Goal: Information Seeking & Learning: Check status

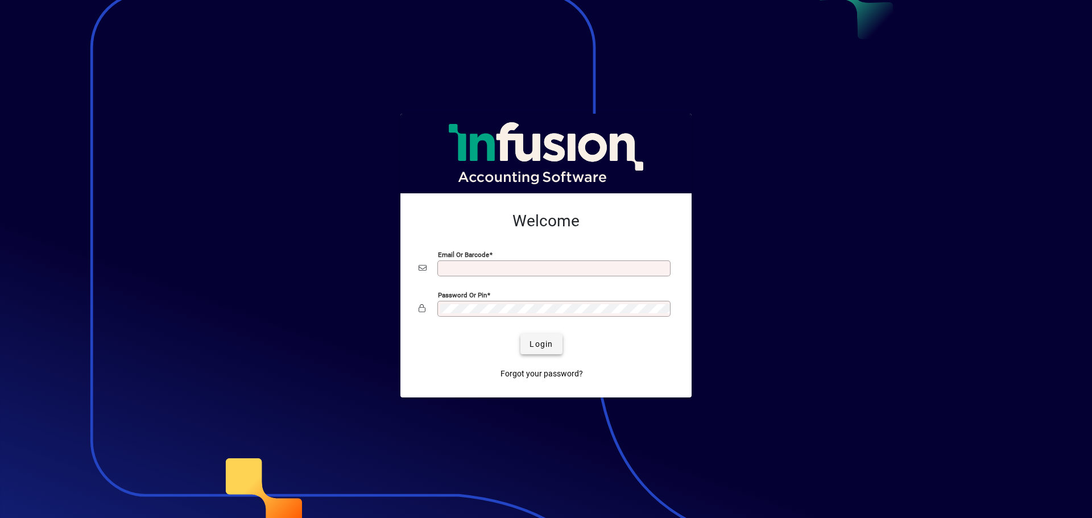
type input "**********"
click at [534, 346] on span "Login" at bounding box center [541, 344] width 23 height 12
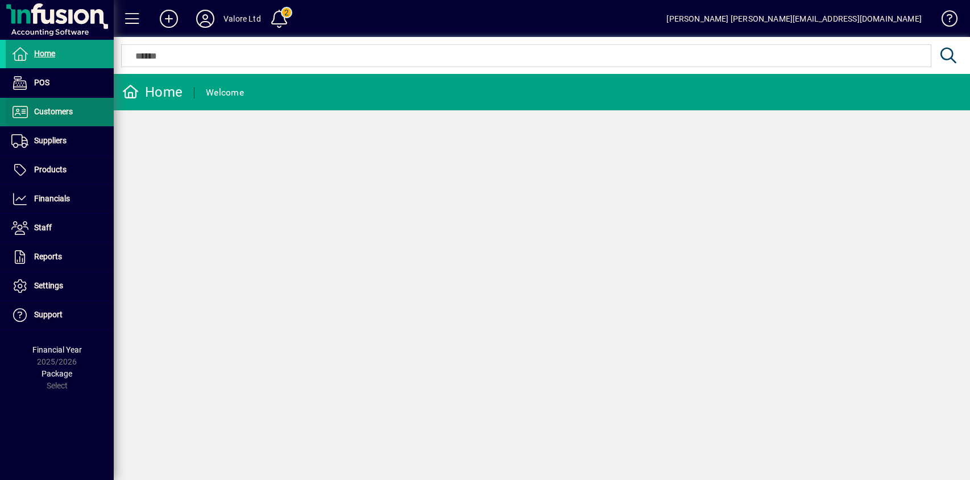
drag, startPoint x: 59, startPoint y: 108, endPoint x: 76, endPoint y: 104, distance: 17.5
click at [59, 108] on span "Customers" at bounding box center [53, 111] width 39 height 9
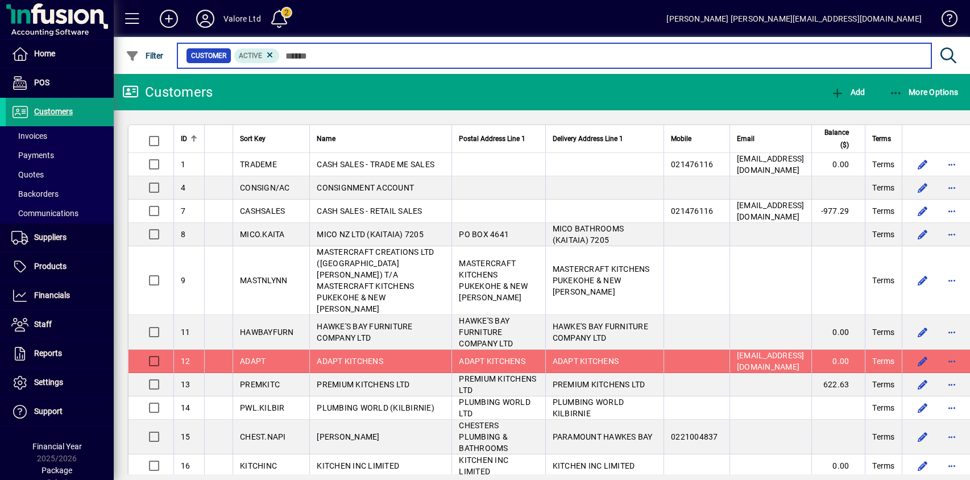
click at [320, 57] on input "text" at bounding box center [601, 56] width 643 height 16
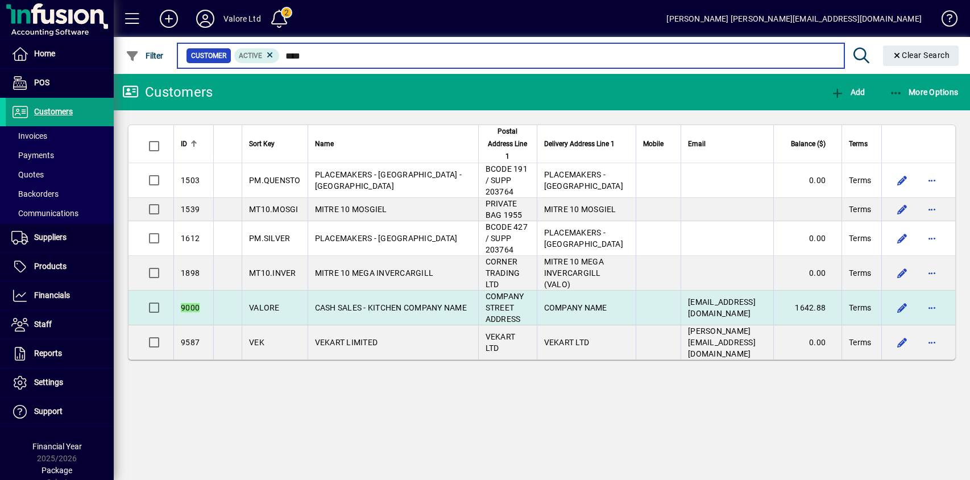
type input "****"
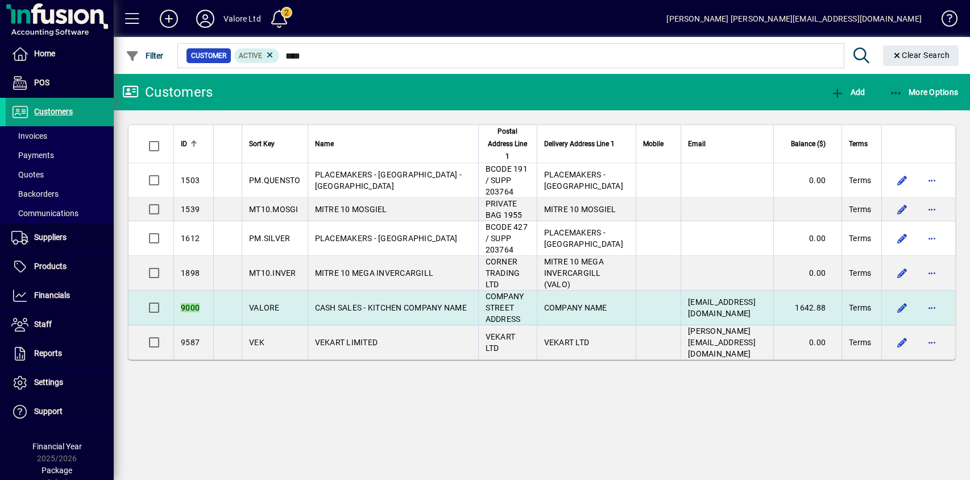
click at [410, 303] on span "CASH SALES - KITCHEN COMPANY NAME" at bounding box center [391, 307] width 152 height 9
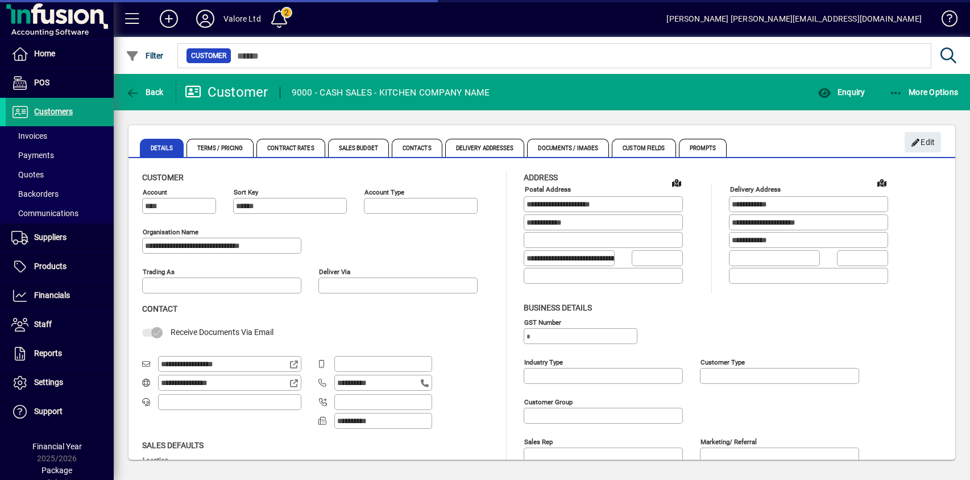
type input "**********"
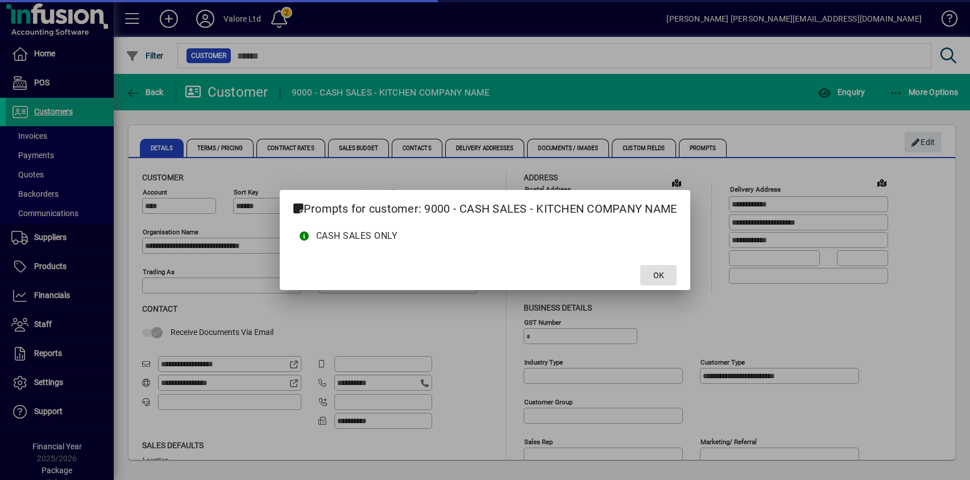
type input "**********"
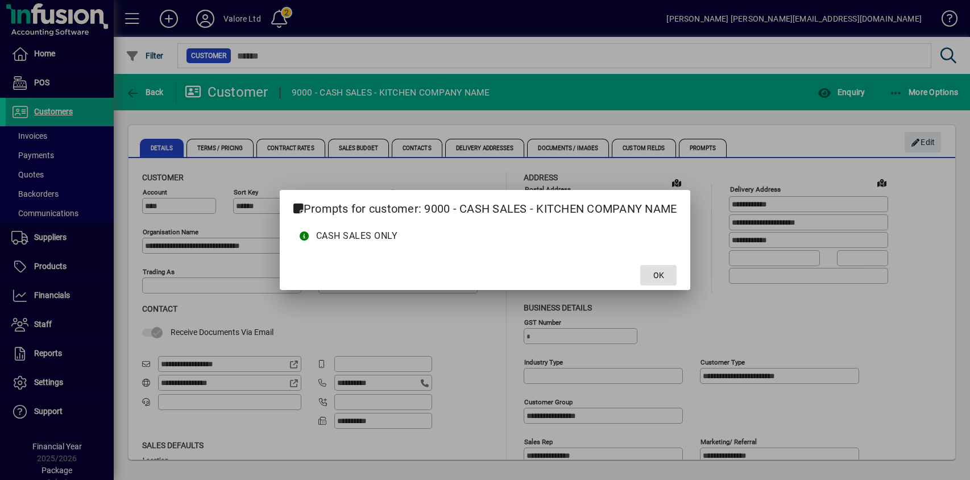
click at [647, 272] on span at bounding box center [658, 275] width 36 height 27
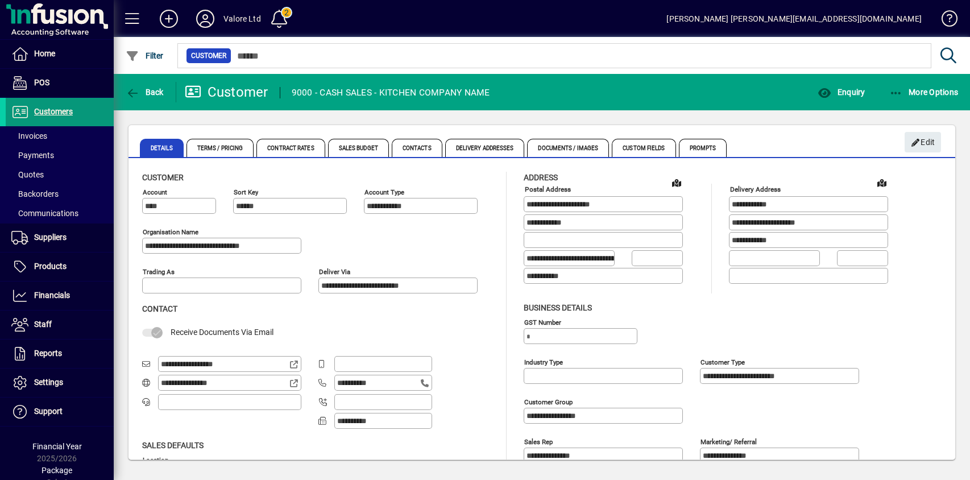
click at [33, 131] on span "Invoices" at bounding box center [29, 135] width 36 height 9
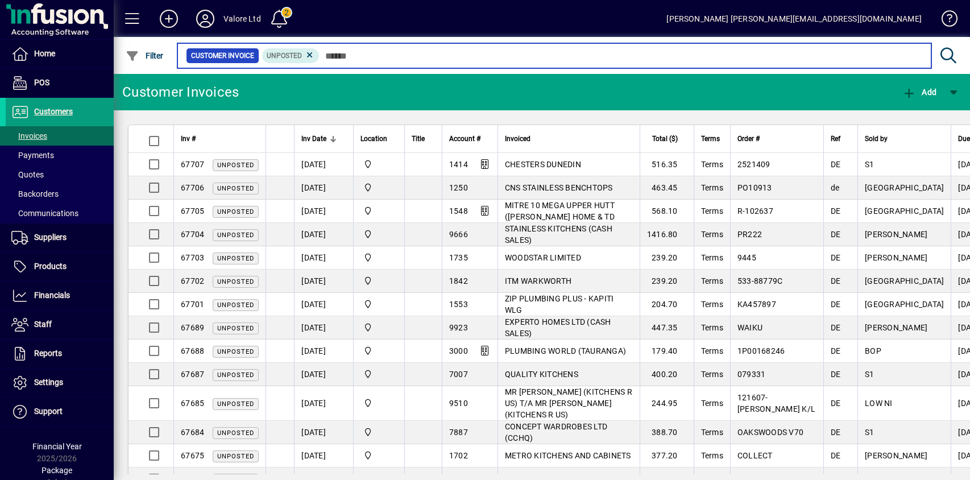
paste input "*****"
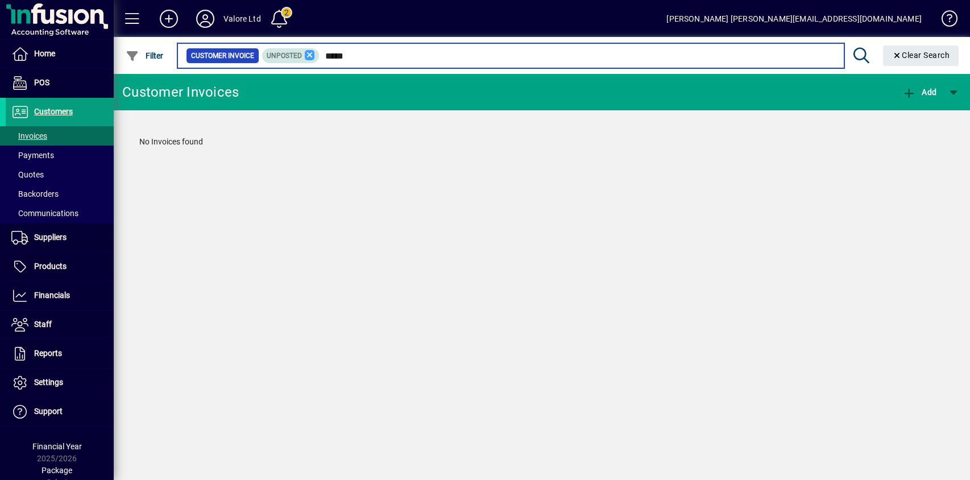
type input "*****"
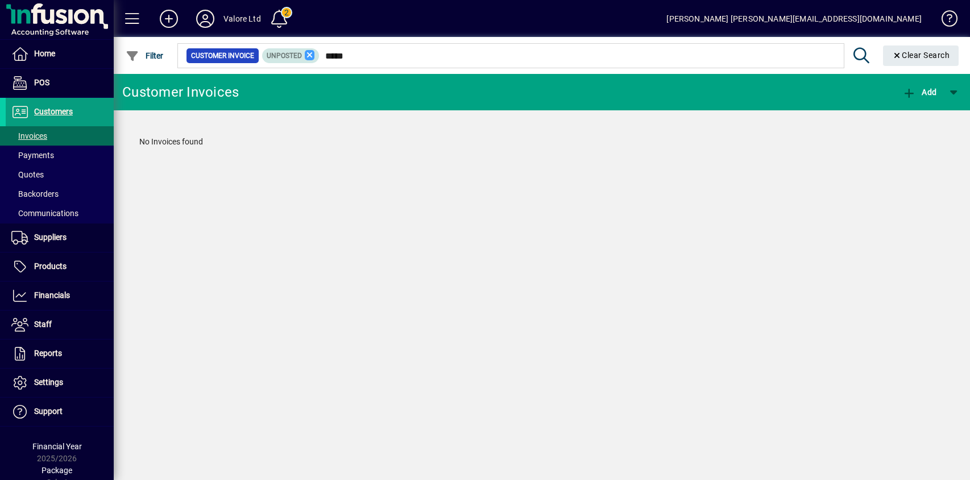
click at [311, 55] on icon at bounding box center [310, 55] width 10 height 10
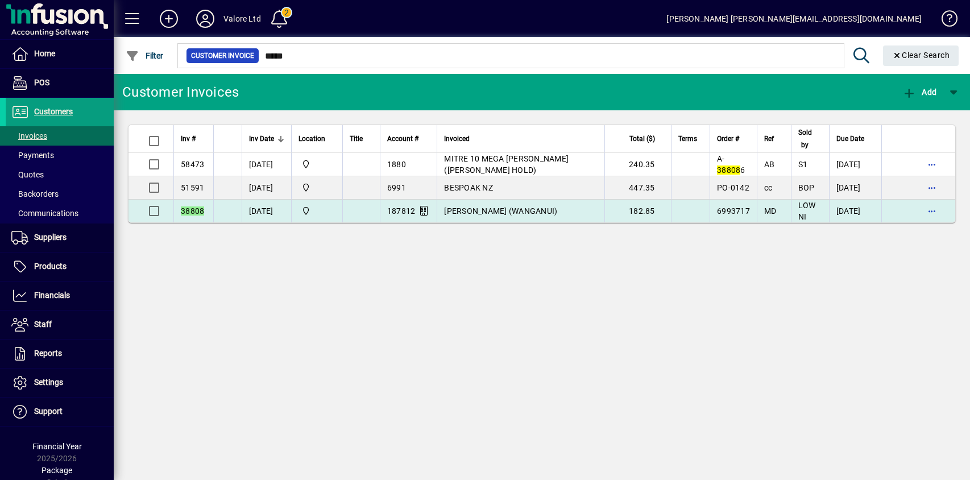
click at [483, 209] on span "[PERSON_NAME] (WANGANUI)" at bounding box center [500, 210] width 113 height 9
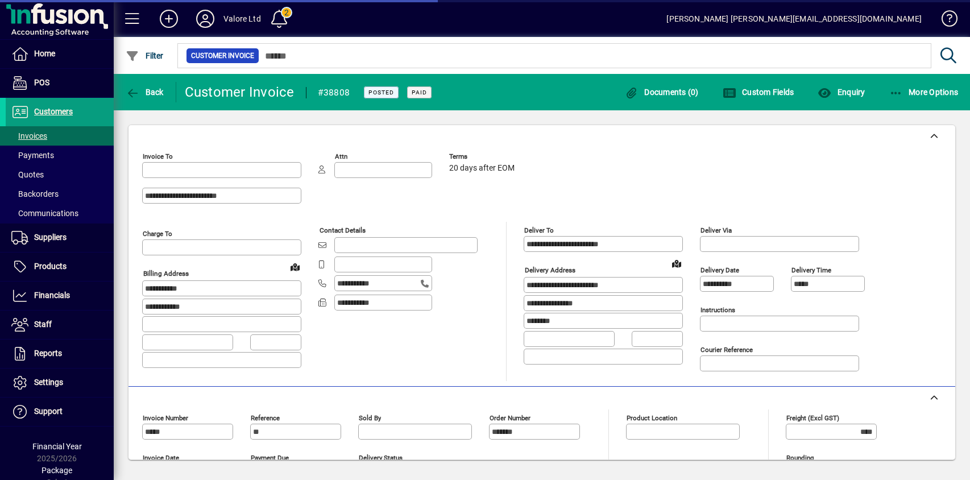
type input "**********"
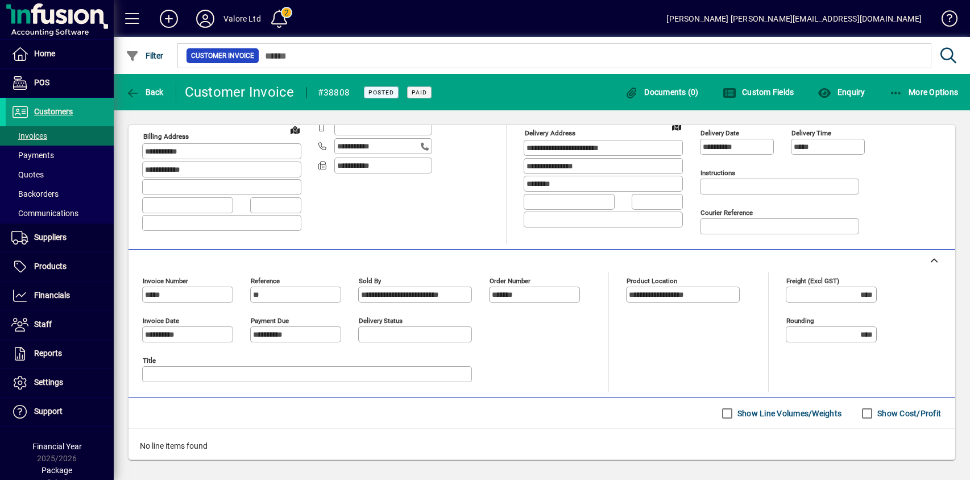
scroll to position [35, 0]
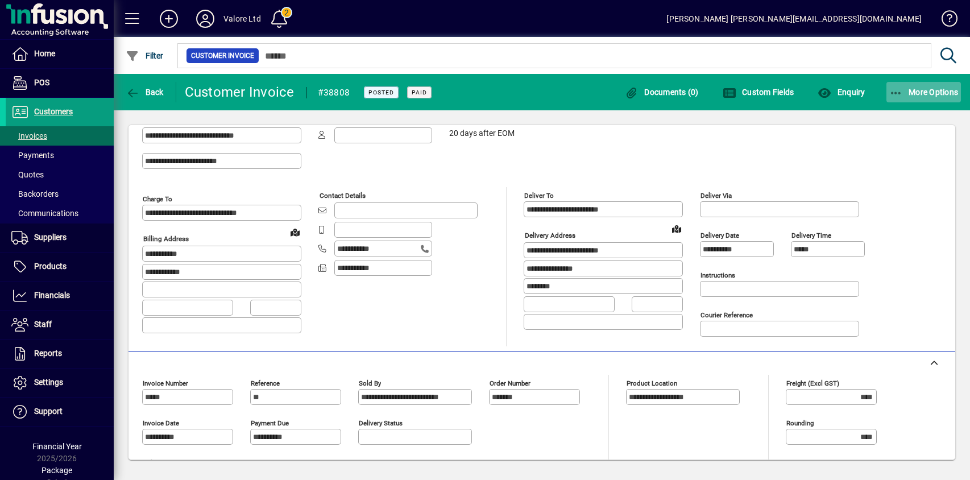
click at [917, 90] on span "More Options" at bounding box center [924, 92] width 69 height 9
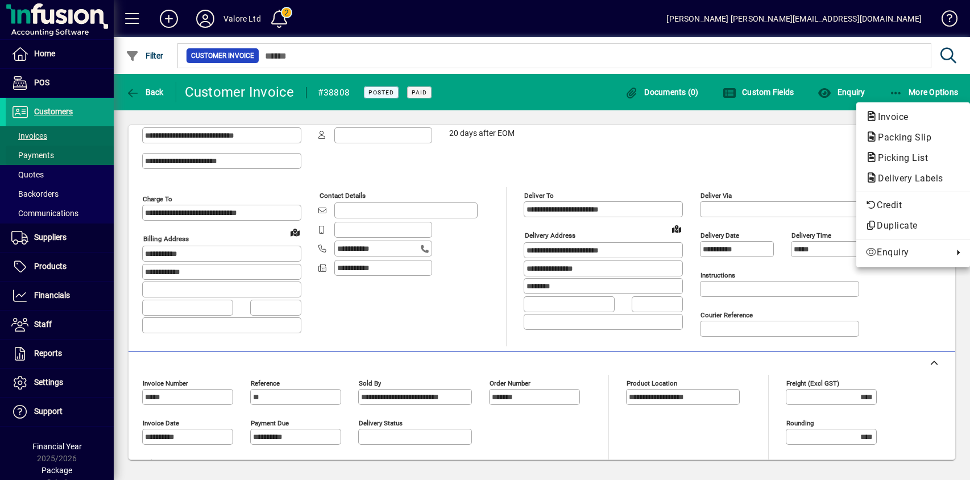
click at [43, 154] on div at bounding box center [485, 240] width 970 height 480
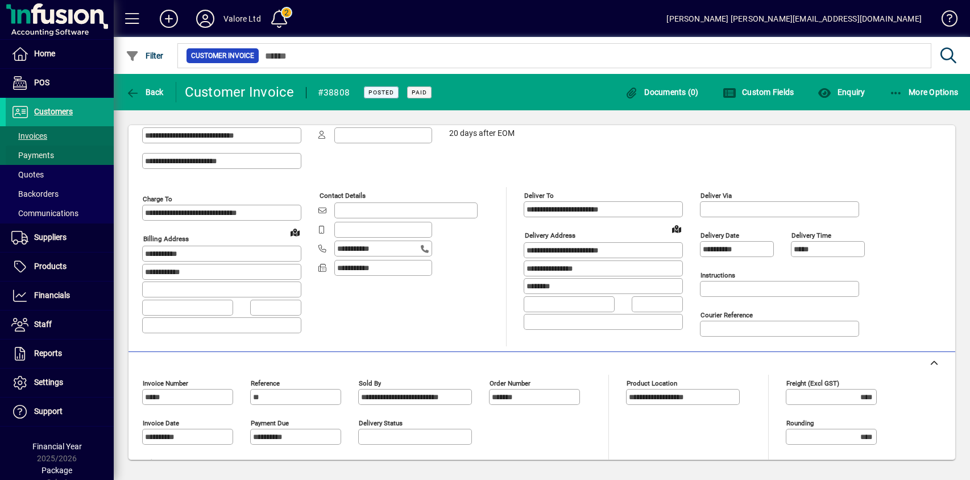
drag, startPoint x: 37, startPoint y: 136, endPoint x: 62, endPoint y: 142, distance: 25.8
click at [37, 136] on span "Invoices" at bounding box center [29, 135] width 36 height 9
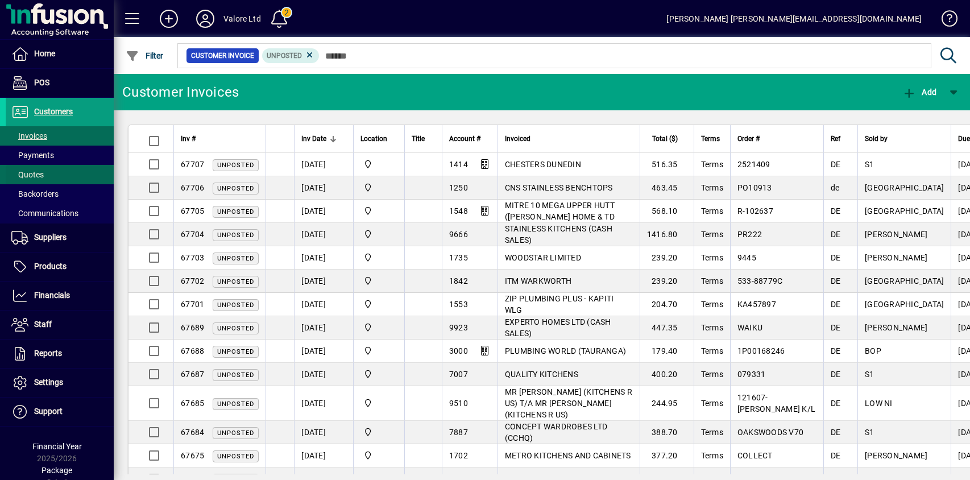
click at [42, 178] on span "Quotes" at bounding box center [27, 174] width 32 height 9
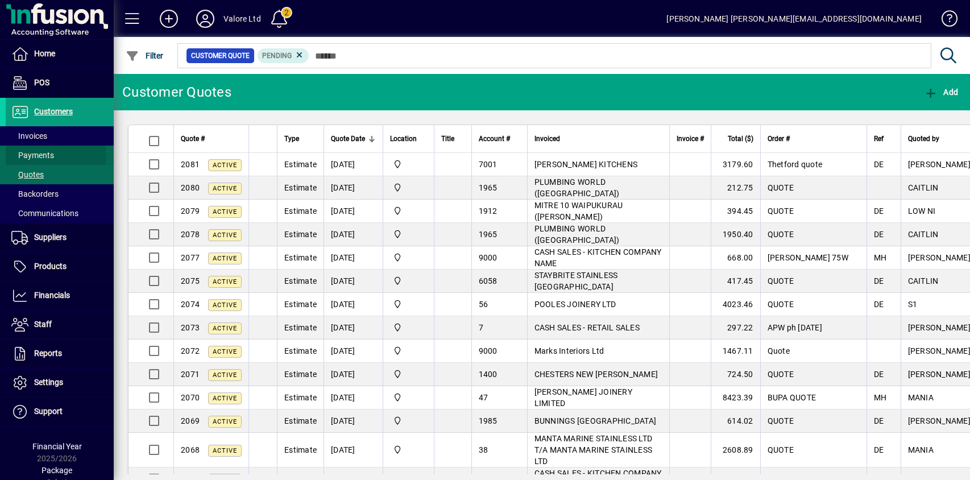
click at [33, 154] on span "Payments" at bounding box center [32, 155] width 43 height 9
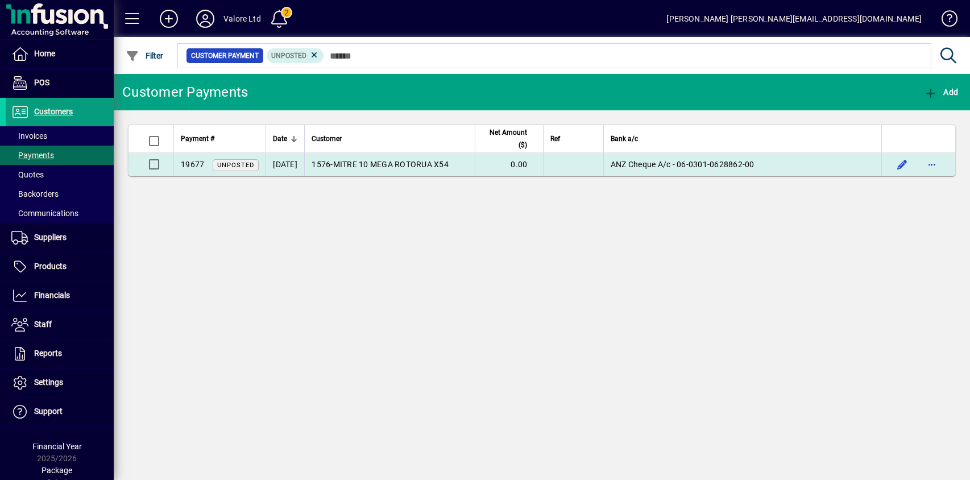
click at [375, 162] on span "MITRE 10 MEGA ROTORUA X54" at bounding box center [390, 164] width 115 height 9
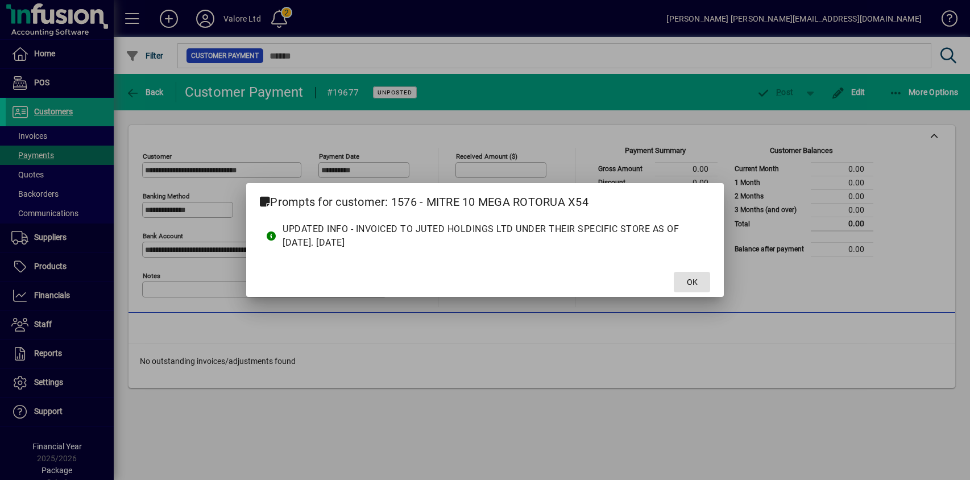
click at [689, 280] on span "OK" at bounding box center [692, 282] width 11 height 12
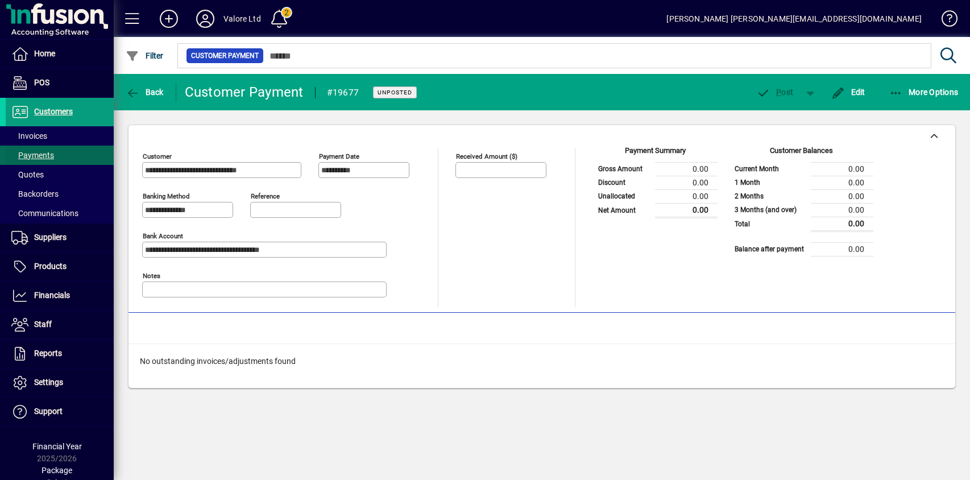
click at [36, 153] on span "Payments" at bounding box center [32, 155] width 43 height 9
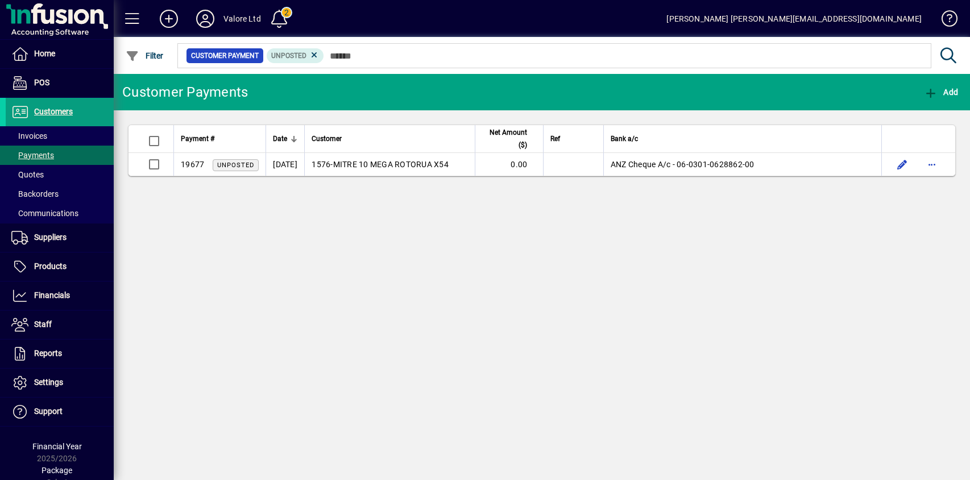
drag, startPoint x: 908, startPoint y: 224, endPoint x: 877, endPoint y: 205, distance: 36.2
click at [908, 224] on div "Customer Payments Add Payment # Date Customer Net Amount ($) Ref Bank a/c 19677…" at bounding box center [542, 277] width 857 height 406
drag, startPoint x: 28, startPoint y: 133, endPoint x: 75, endPoint y: 138, distance: 46.3
click at [28, 133] on span "Invoices" at bounding box center [29, 135] width 36 height 9
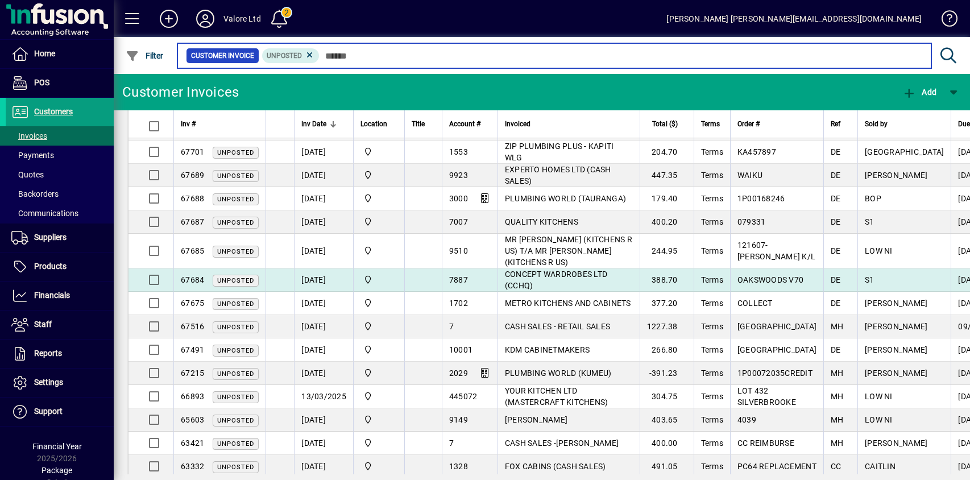
scroll to position [159, 0]
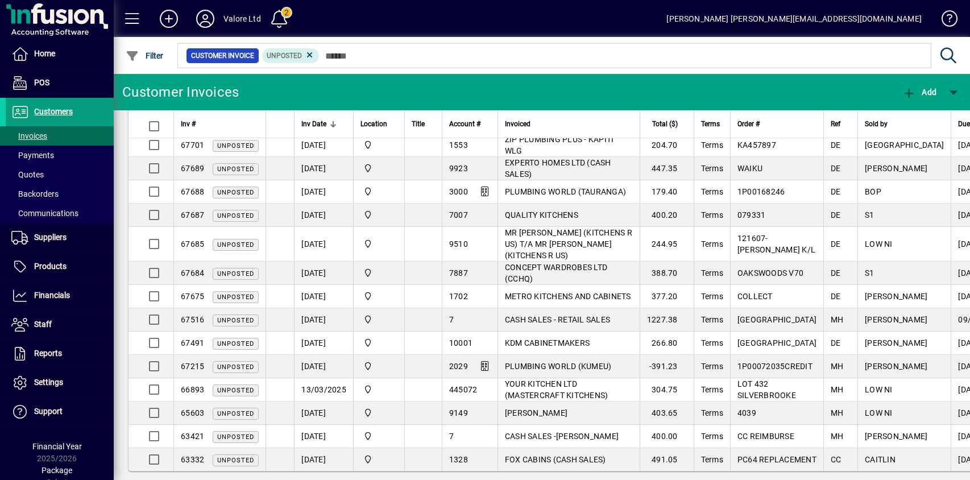
click at [309, 56] on icon at bounding box center [310, 55] width 10 height 10
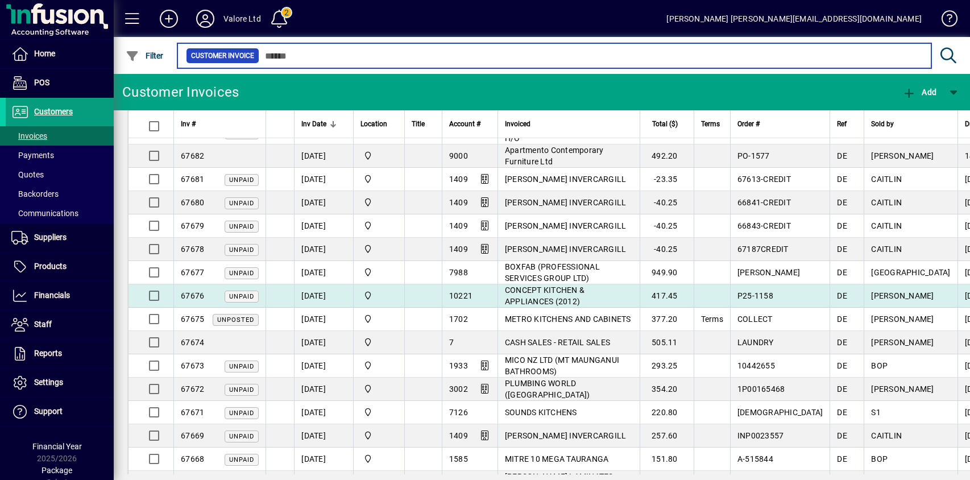
scroll to position [671, 0]
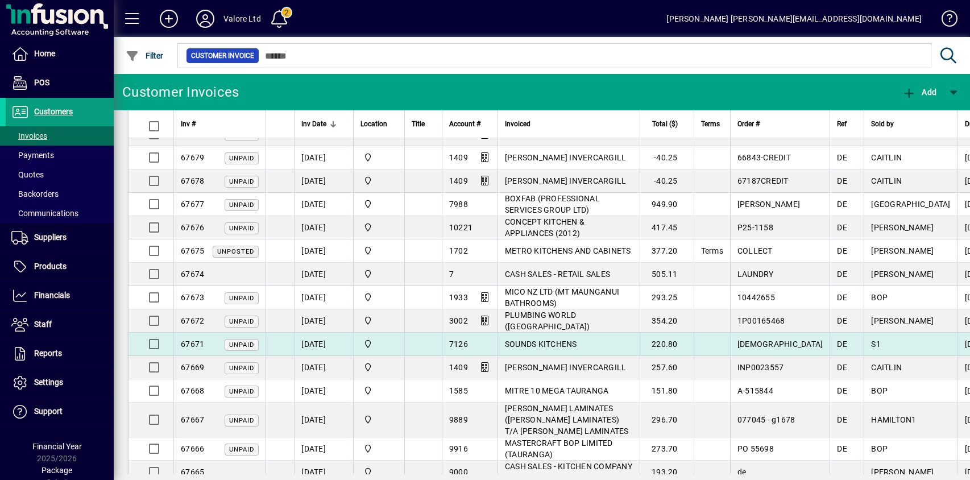
click at [469, 338] on div "7126" at bounding box center [470, 343] width 42 height 11
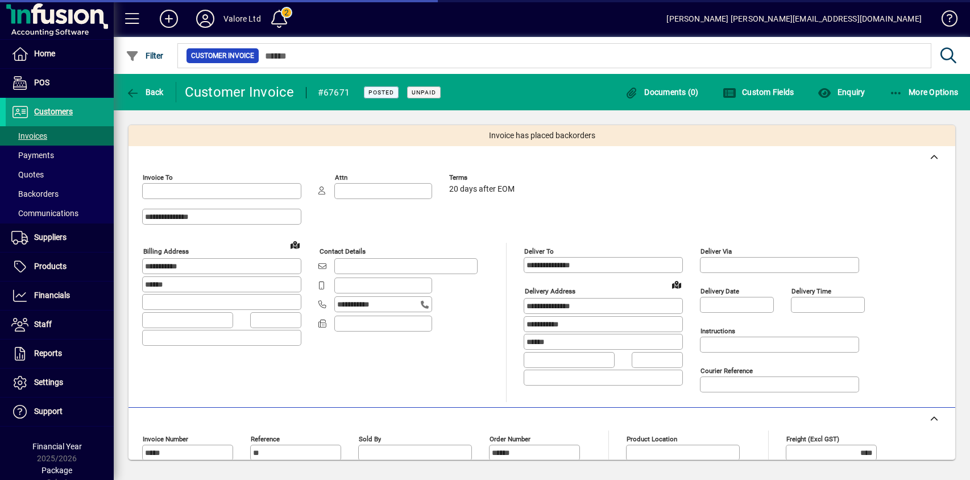
type input "**********"
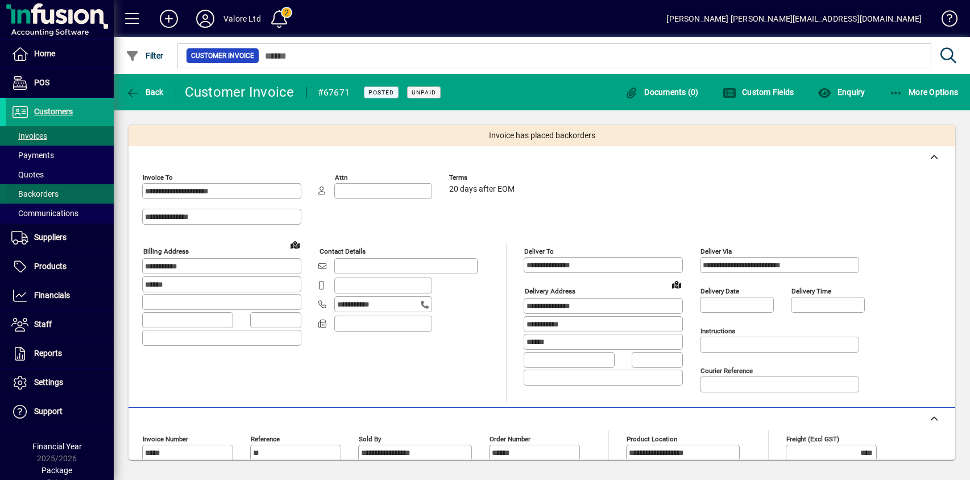
click at [54, 192] on span "Backorders" at bounding box center [34, 193] width 47 height 9
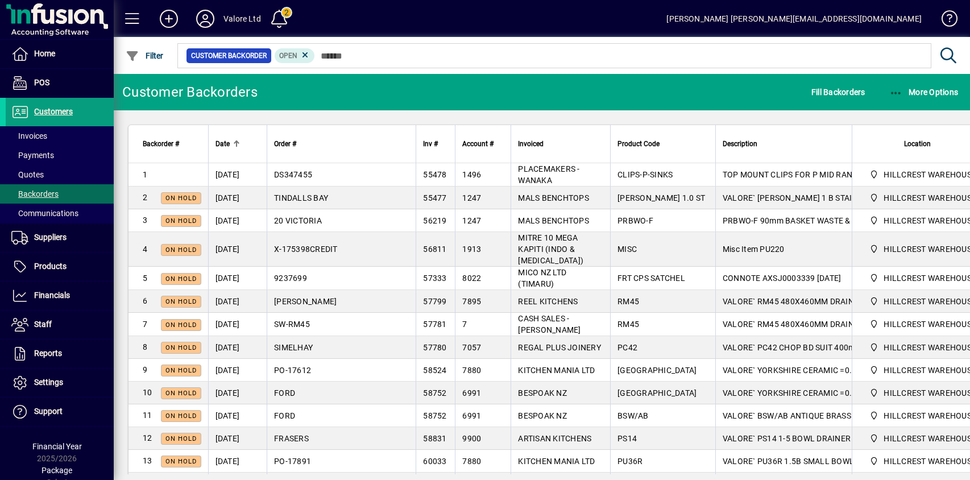
click at [228, 139] on span "Date" at bounding box center [223, 144] width 14 height 13
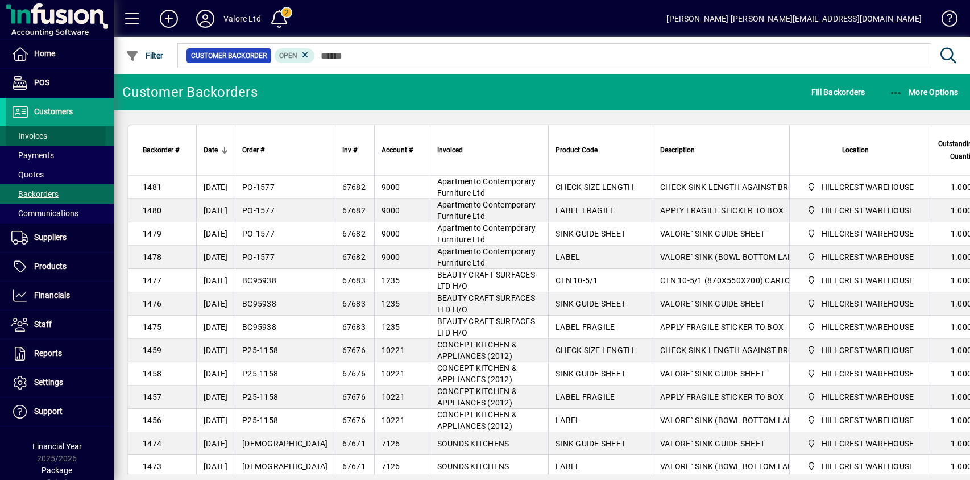
click at [31, 135] on span "Invoices" at bounding box center [29, 135] width 36 height 9
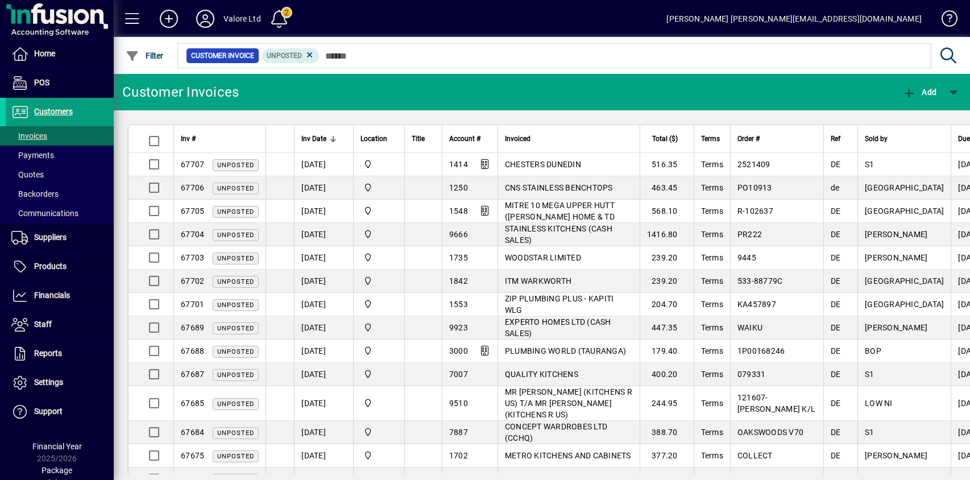
click at [259, 162] on td "67707 Unposted" at bounding box center [219, 164] width 92 height 23
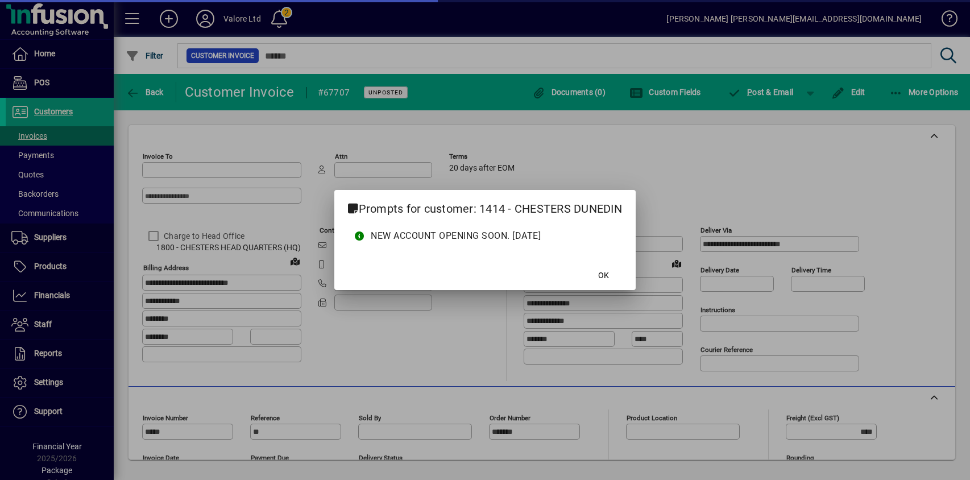
type input "**********"
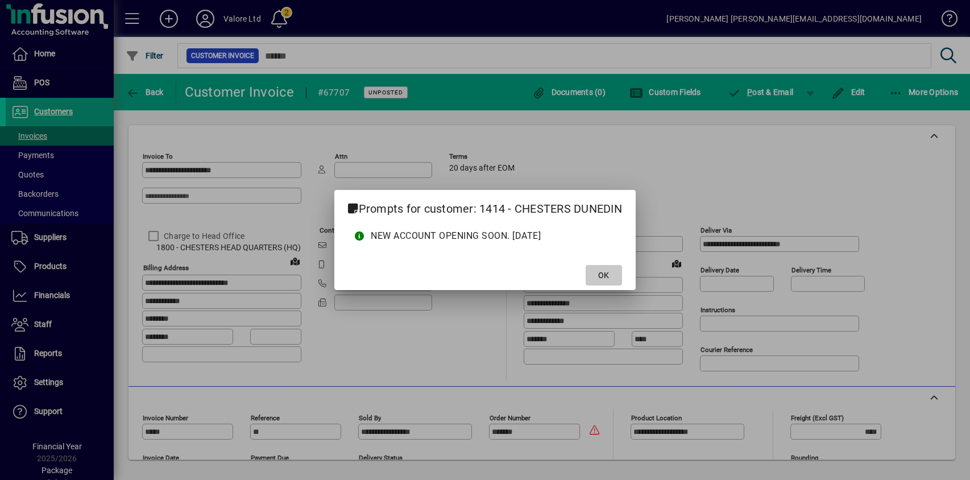
click at [612, 272] on span at bounding box center [604, 275] width 36 height 27
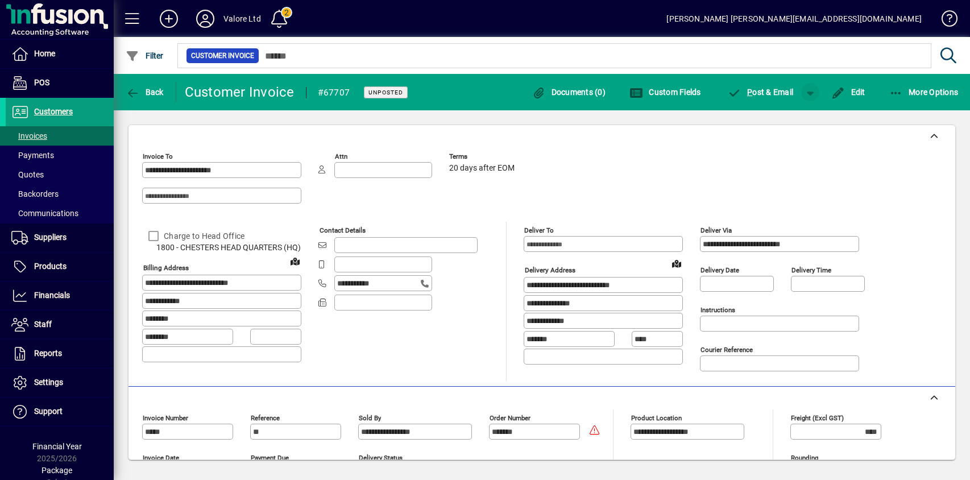
click at [812, 93] on span "button" at bounding box center [810, 91] width 27 height 27
drag, startPoint x: 874, startPoint y: 51, endPoint x: 854, endPoint y: 25, distance: 32.4
click at [874, 51] on div at bounding box center [485, 240] width 970 height 480
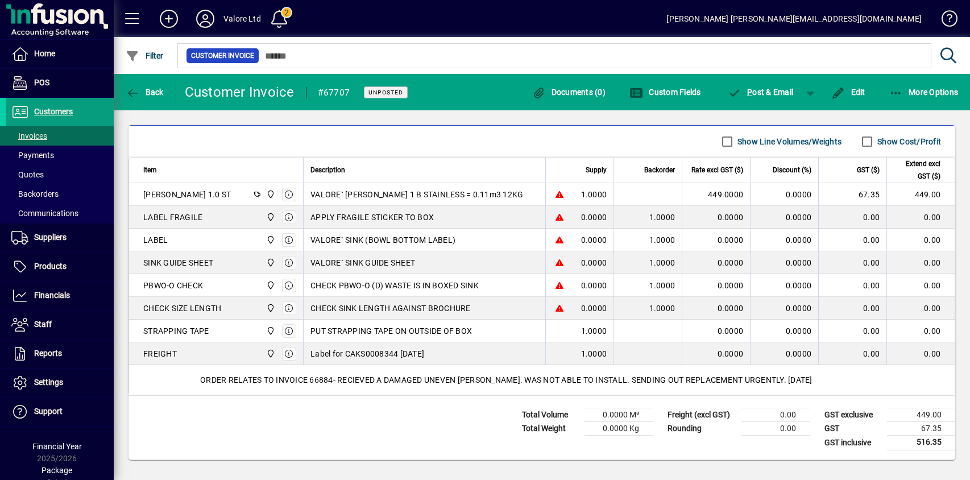
scroll to position [412, 0]
drag, startPoint x: 410, startPoint y: 353, endPoint x: 279, endPoint y: 351, distance: 130.3
click at [311, 351] on div "Label for CAKS0008344 [DATE]" at bounding box center [425, 353] width 228 height 11
click at [415, 353] on div "Label for CAKS0008344 [DATE]" at bounding box center [425, 353] width 228 height 11
drag, startPoint x: 420, startPoint y: 352, endPoint x: 274, endPoint y: 356, distance: 146.3
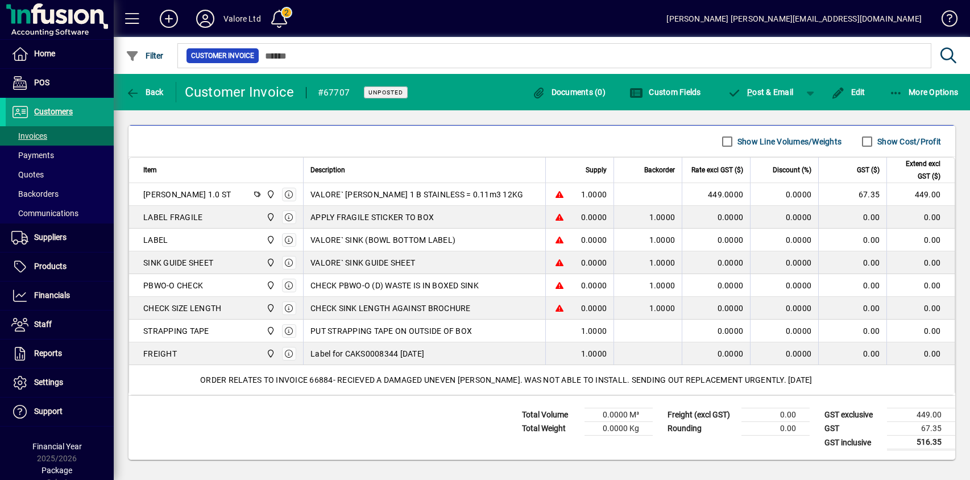
click at [311, 353] on div "Label for CAKS0008344 [DATE]" at bounding box center [425, 353] width 228 height 11
click at [428, 350] on div "Label for CAKS0008344 [DATE]" at bounding box center [425, 353] width 228 height 11
drag, startPoint x: 414, startPoint y: 354, endPoint x: 286, endPoint y: 354, distance: 128.0
click at [311, 354] on div "Label for CAKS0008344 [DATE]" at bounding box center [425, 353] width 228 height 11
click at [136, 89] on icon "button" at bounding box center [133, 93] width 14 height 11
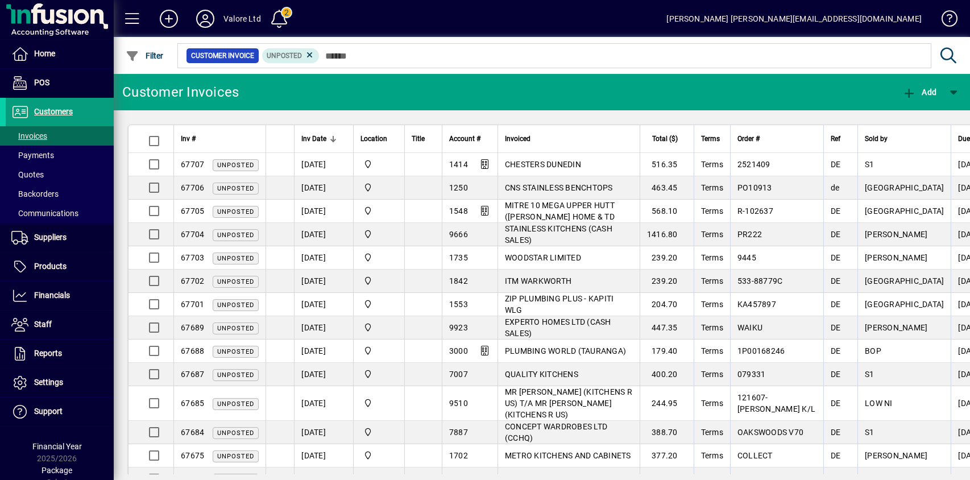
click at [311, 52] on icon at bounding box center [310, 55] width 10 height 10
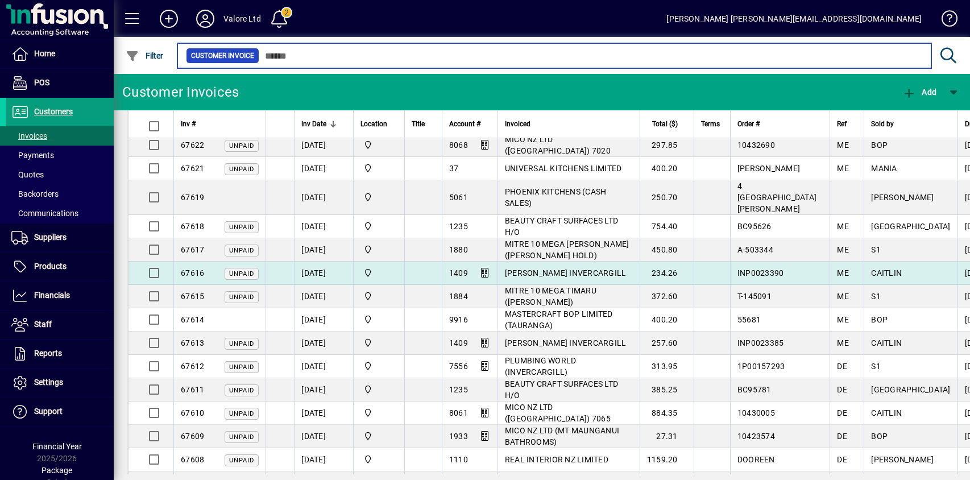
scroll to position [2080, 0]
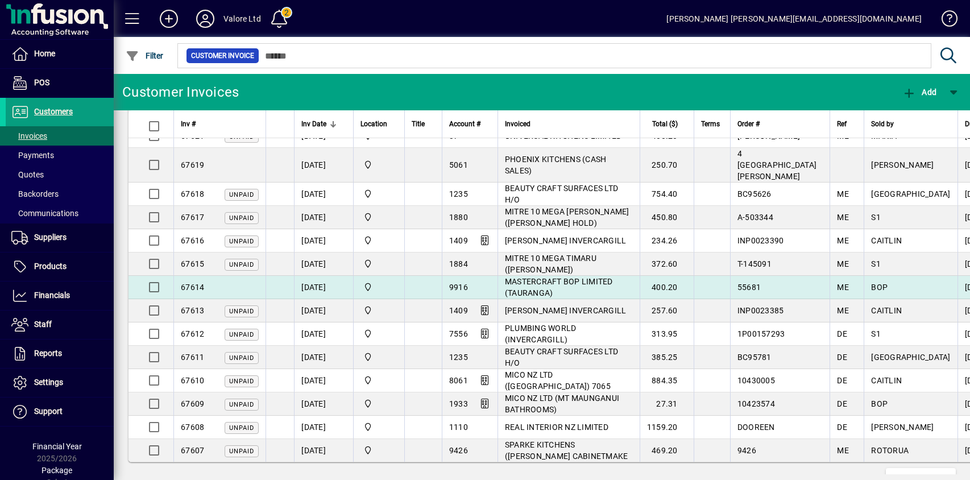
drag, startPoint x: 208, startPoint y: 258, endPoint x: 183, endPoint y: 258, distance: 25.0
click at [183, 282] on div "67614" at bounding box center [220, 287] width 78 height 11
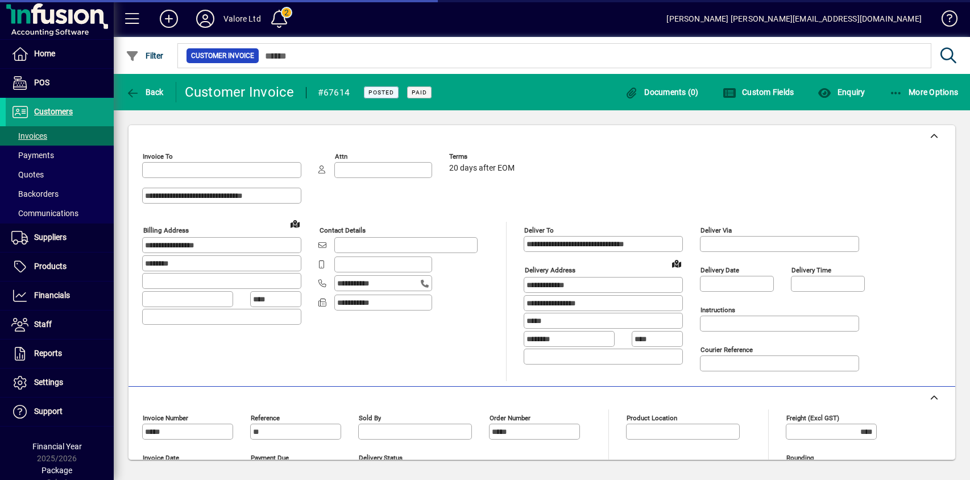
type input "**********"
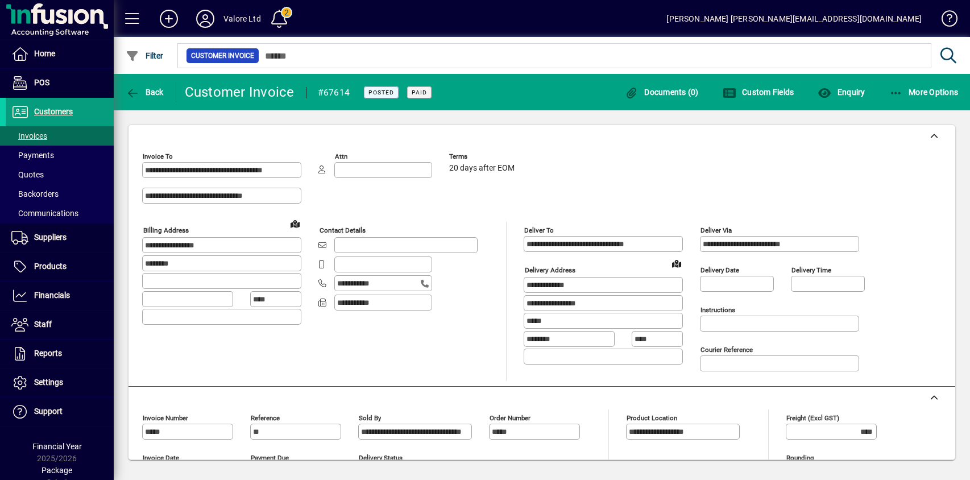
drag, startPoint x: 351, startPoint y: 90, endPoint x: 322, endPoint y: 94, distance: 29.3
click at [322, 94] on mat-toolbar-row "Back Customer Invoice #67614 Posted Paid Documents (0) Custom Fields Enquiry Mo…" at bounding box center [542, 92] width 857 height 36
copy div "67614"
click at [913, 88] on span "More Options" at bounding box center [924, 92] width 69 height 9
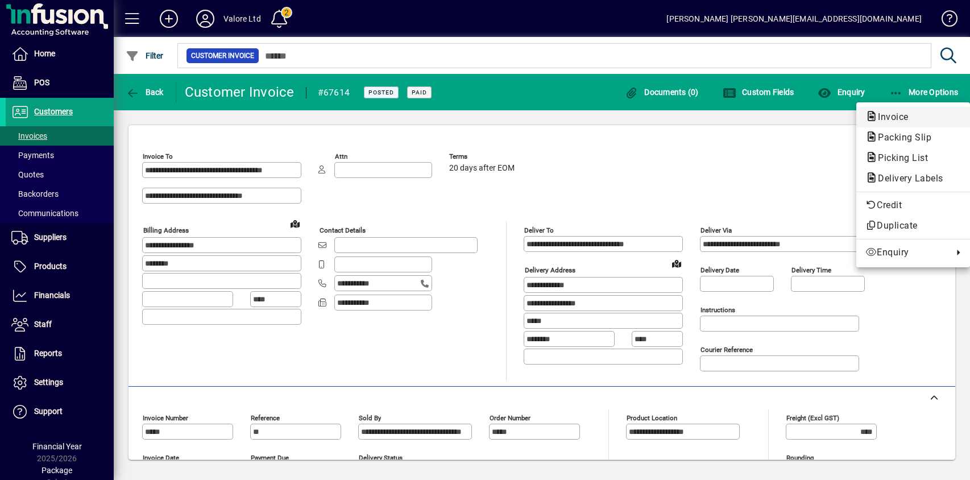
click at [892, 118] on span "Invoice" at bounding box center [890, 116] width 49 height 11
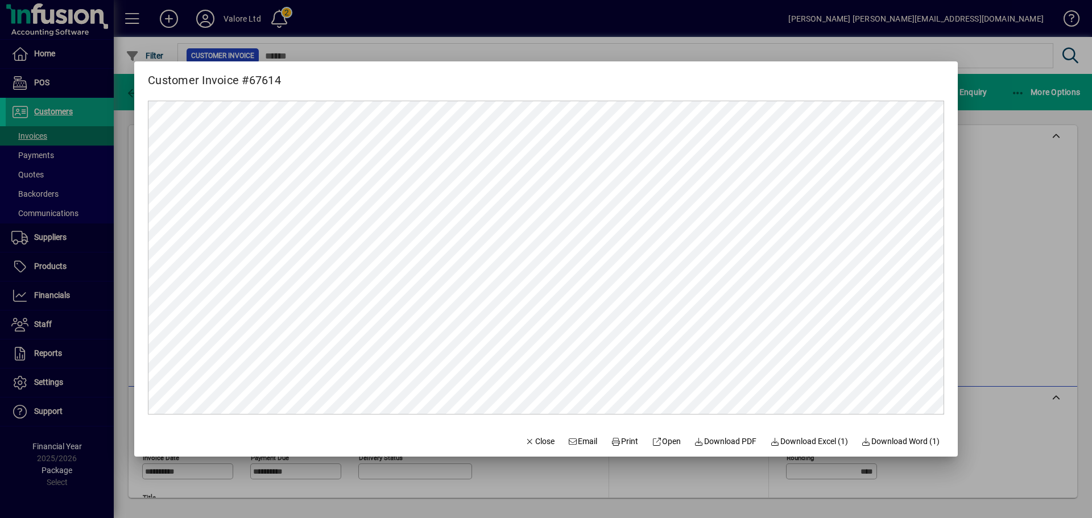
click at [970, 222] on div at bounding box center [546, 259] width 1092 height 518
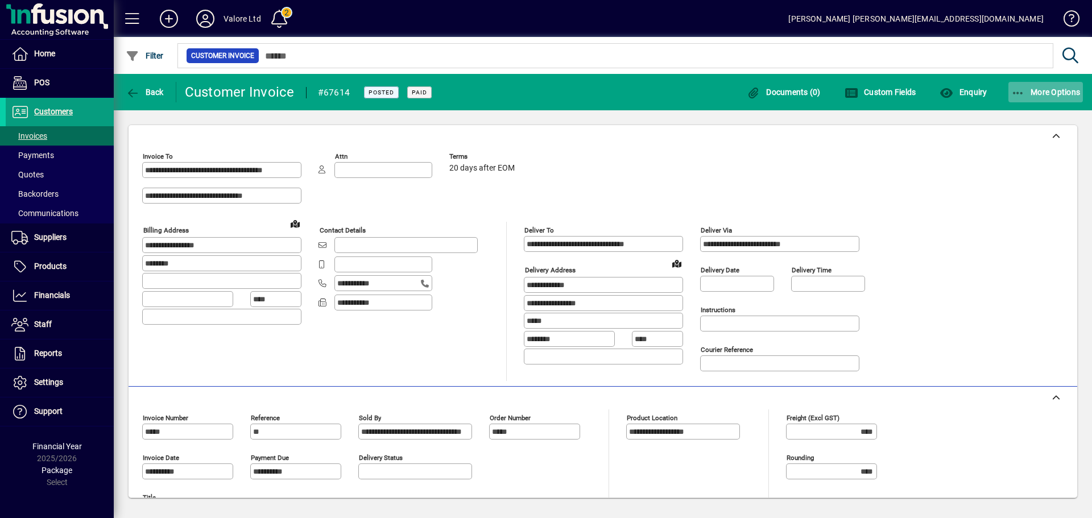
click at [970, 82] on span "button" at bounding box center [1045, 91] width 75 height 27
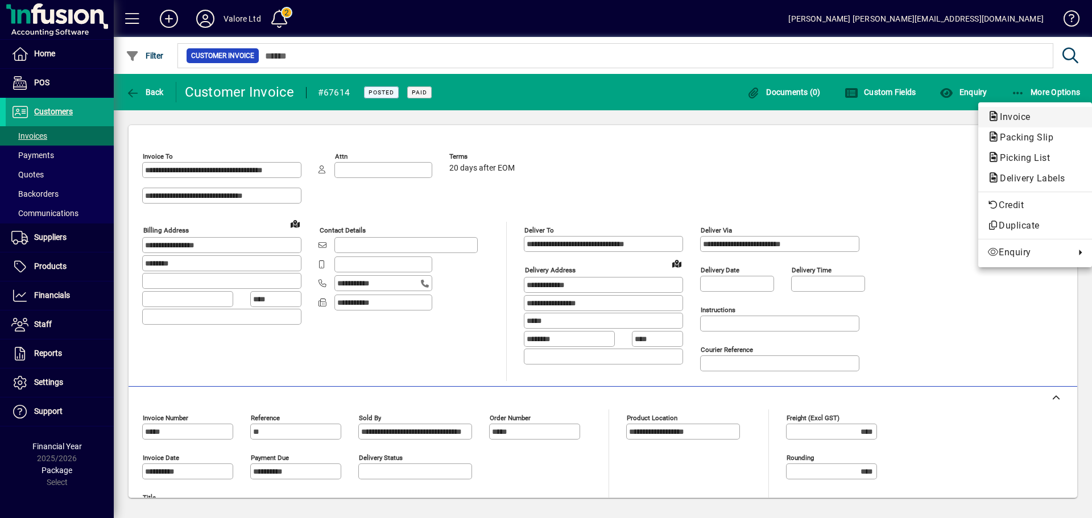
click at [970, 119] on span "Invoice" at bounding box center [1011, 116] width 49 height 11
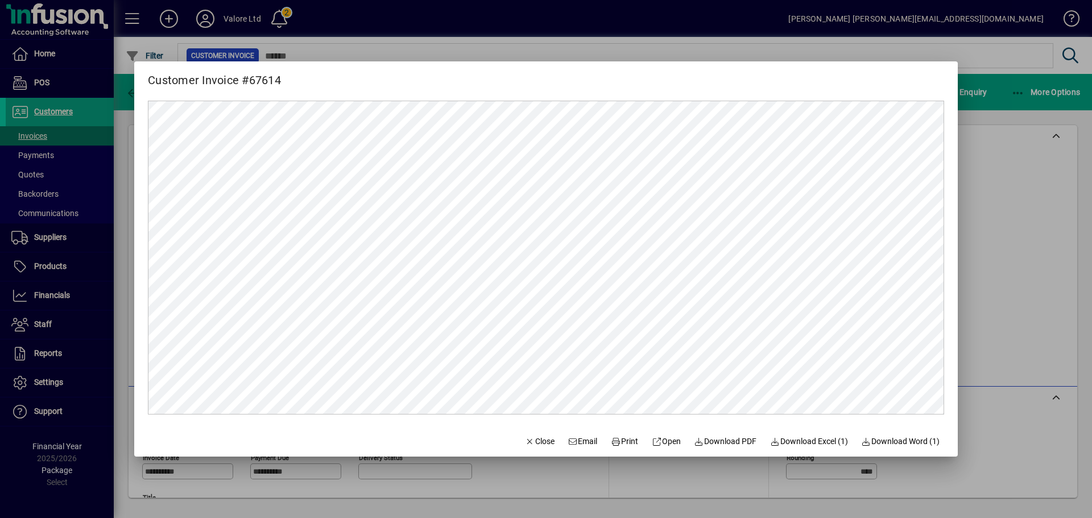
click at [970, 209] on div at bounding box center [546, 259] width 1092 height 518
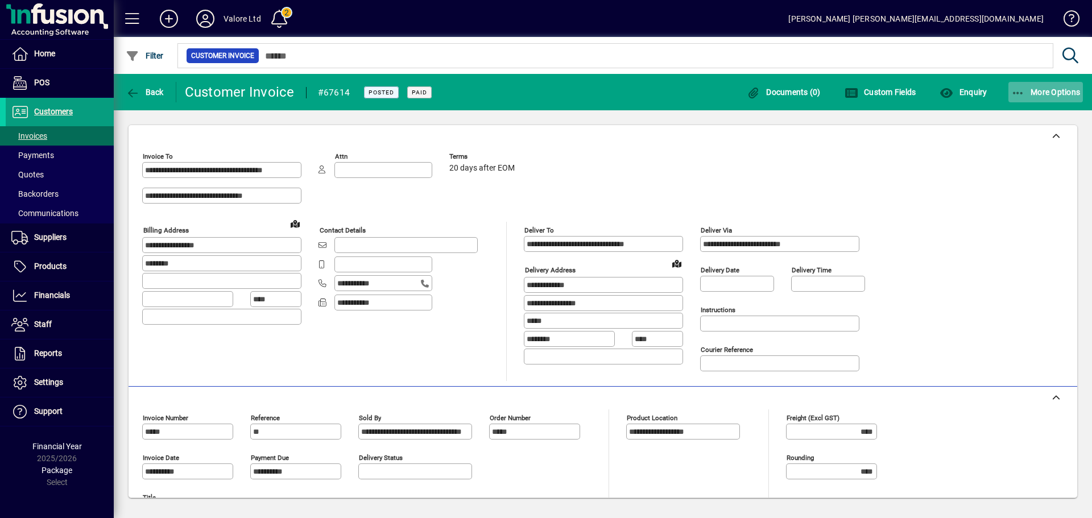
click at [970, 92] on span "More Options" at bounding box center [1045, 92] width 69 height 9
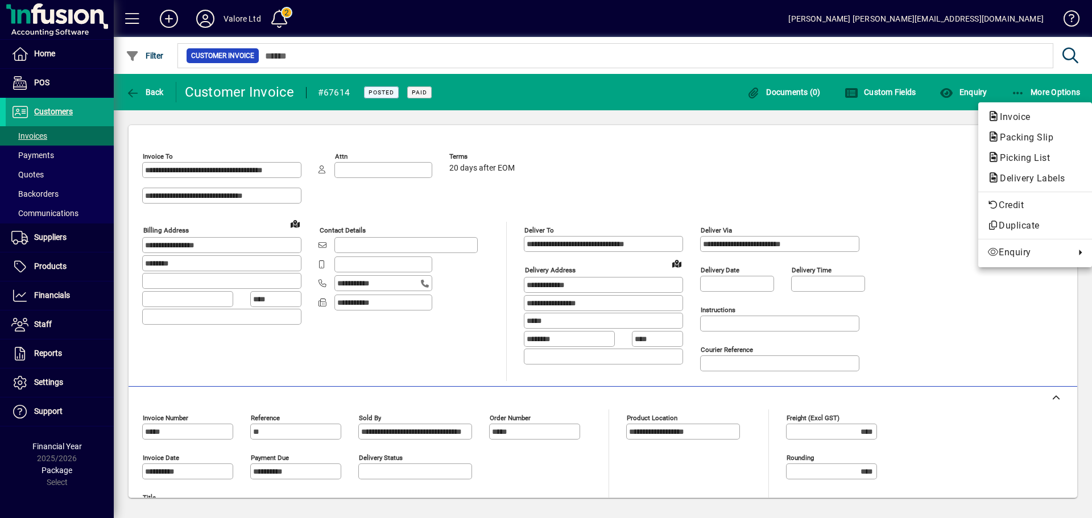
click at [577, 163] on div at bounding box center [546, 259] width 1092 height 518
